Goal: Entertainment & Leisure: Consume media (video, audio)

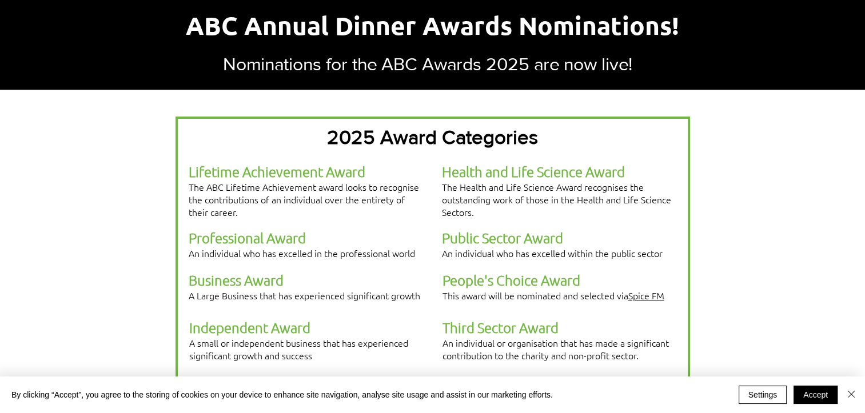
scroll to position [229, 0]
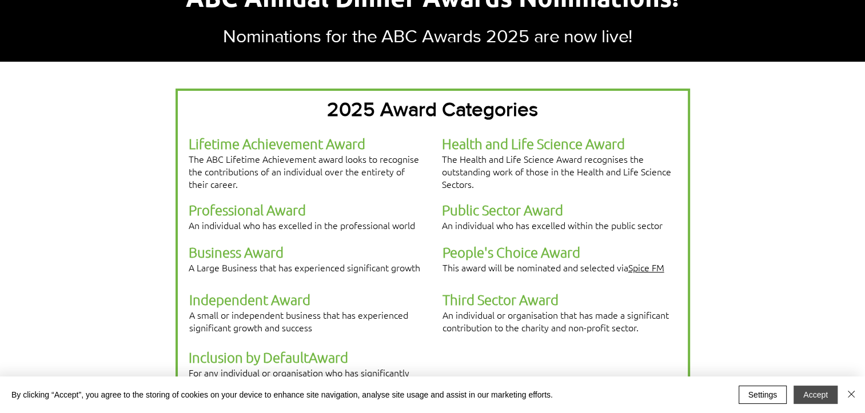
click at [804, 392] on button "Accept" at bounding box center [816, 395] width 44 height 18
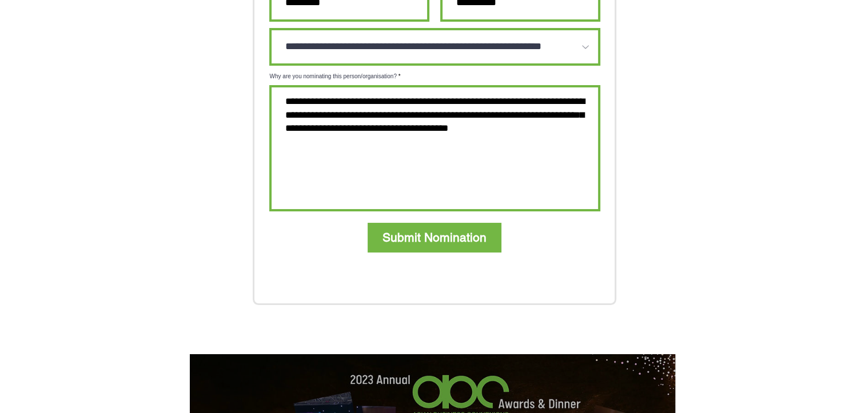
scroll to position [1258, 0]
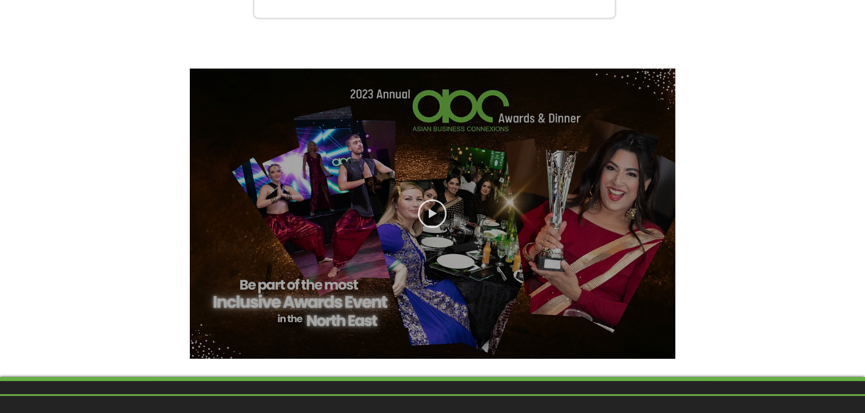
click at [435, 200] on icon "Play video" at bounding box center [432, 214] width 29 height 29
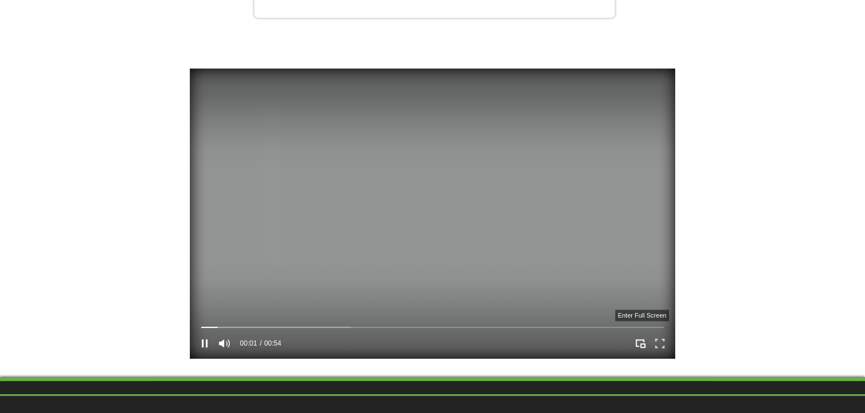
click at [657, 335] on icon "Enter full screen" at bounding box center [660, 344] width 18 height 18
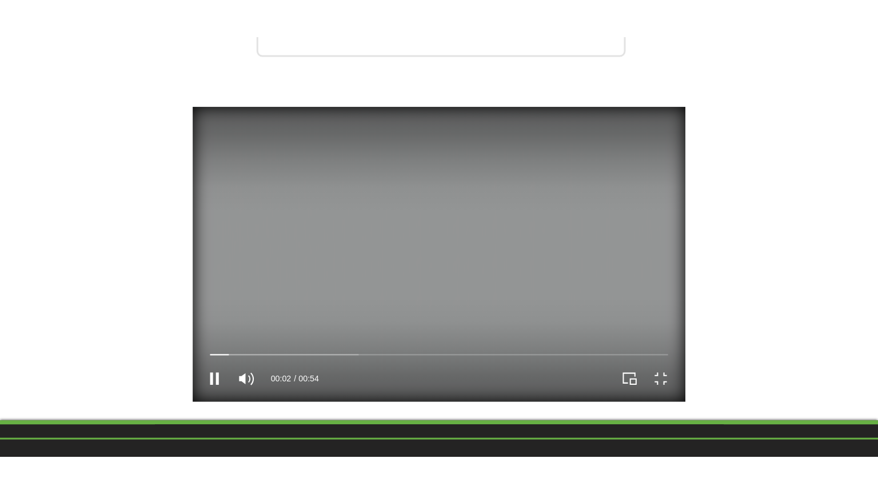
scroll to position [0, 0]
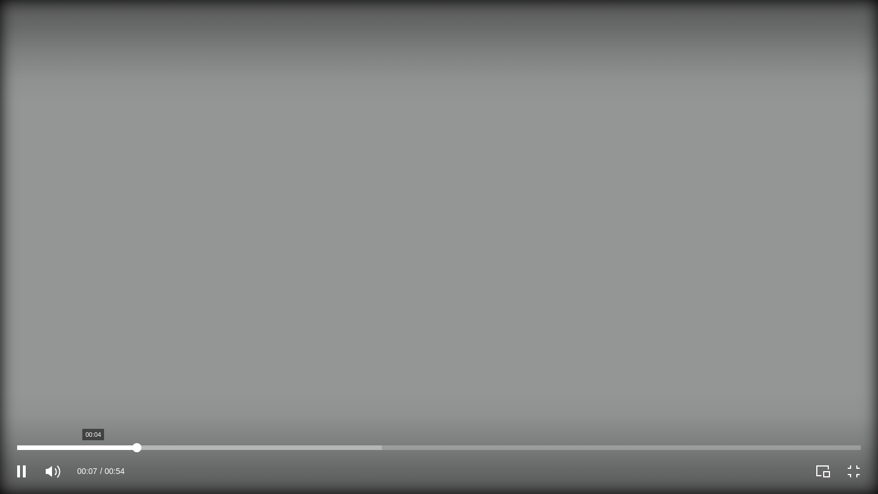
click at [93, 413] on div at bounding box center [439, 447] width 844 height 5
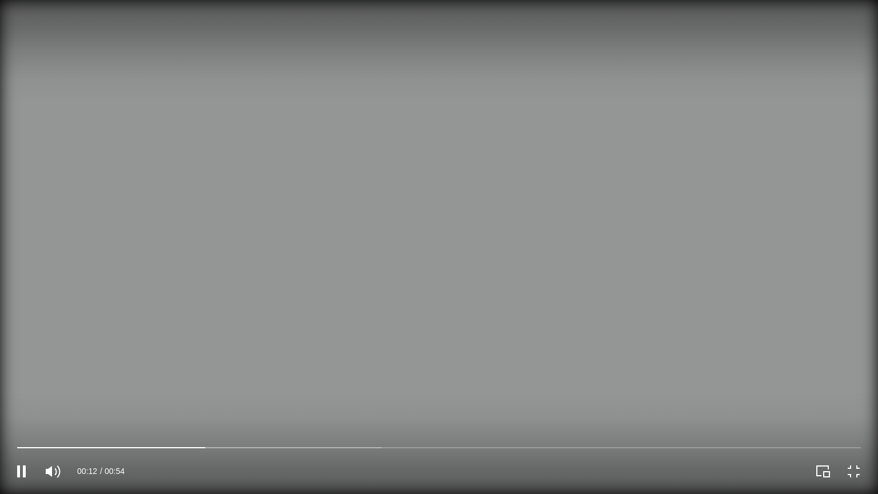
click at [152, 413] on div "00:12 00:54" at bounding box center [219, 471] width 439 height 46
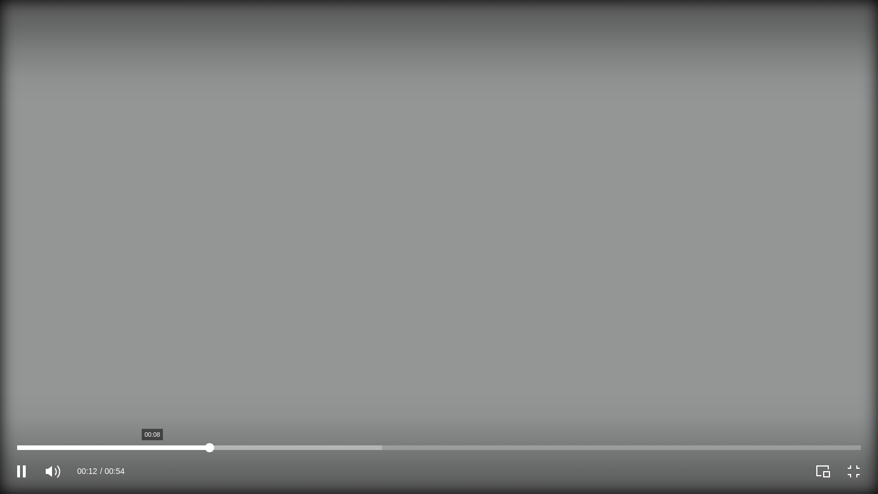
click at [153, 413] on div at bounding box center [439, 447] width 844 height 5
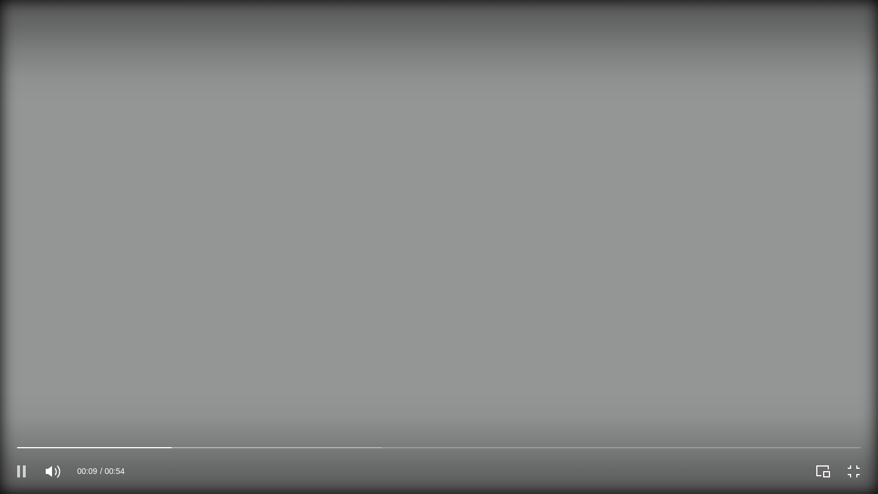
click at [21, 413] on icon "Pause" at bounding box center [21, 472] width 20 height 20
click at [21, 413] on icon "Play" at bounding box center [21, 472] width 9 height 12
click at [21, 413] on icon "Pause" at bounding box center [21, 472] width 20 height 20
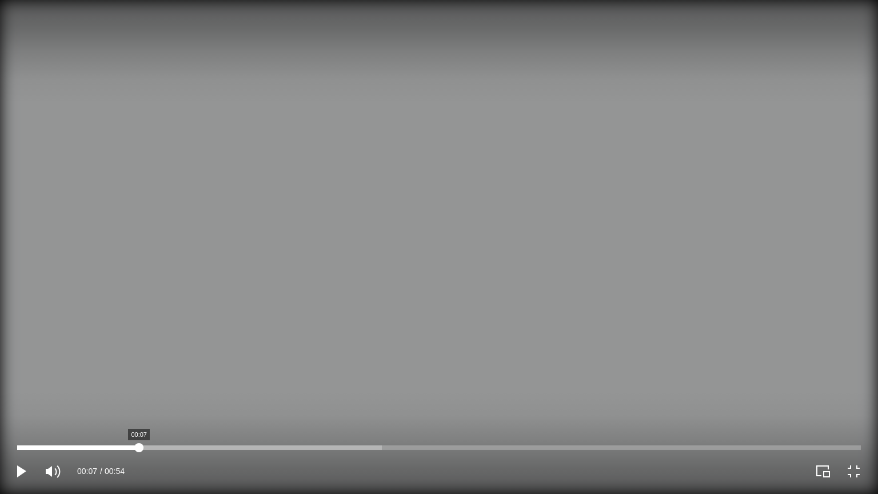
click at [139, 413] on div at bounding box center [439, 447] width 844 height 5
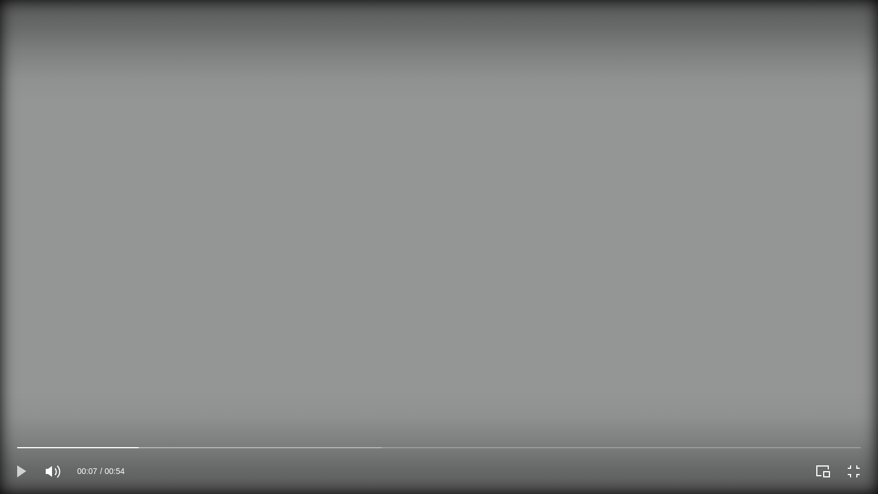
click at [18, 413] on icon "Play" at bounding box center [21, 472] width 9 height 12
click at [23, 413] on icon "Pause" at bounding box center [21, 472] width 9 height 12
click at [23, 413] on icon "Play" at bounding box center [21, 472] width 9 height 12
click at [23, 413] on icon "Pause" at bounding box center [21, 472] width 9 height 12
click at [23, 413] on icon "Play" at bounding box center [21, 472] width 9 height 12
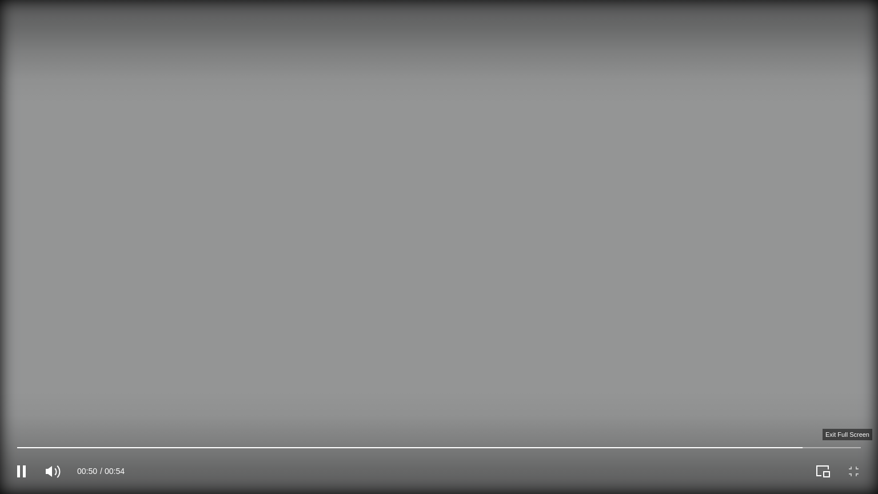
click at [857, 413] on icon "Exit full screen" at bounding box center [854, 471] width 16 height 16
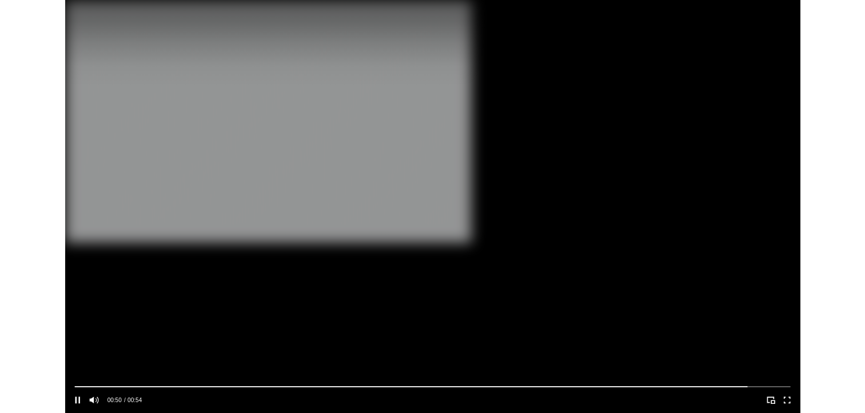
scroll to position [1258, 0]
